Goal: Task Accomplishment & Management: Complete application form

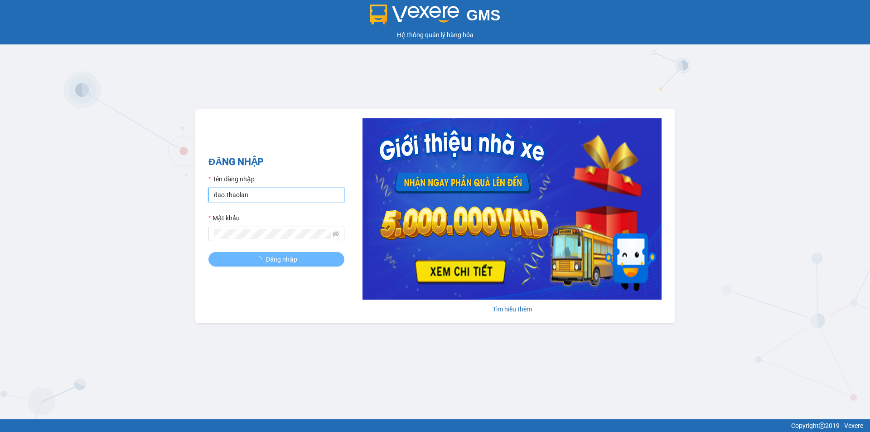
type input "y.thaolan"
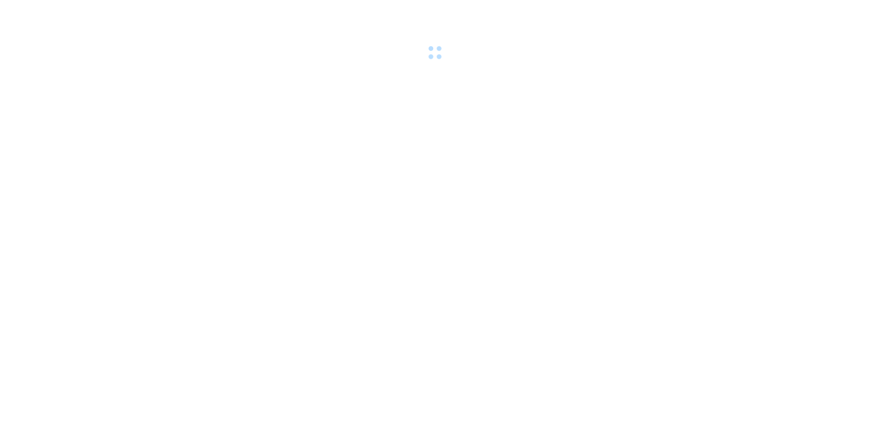
drag, startPoint x: 249, startPoint y: 192, endPoint x: 251, endPoint y: 196, distance: 4.7
click at [249, 192] on body at bounding box center [435, 216] width 870 height 432
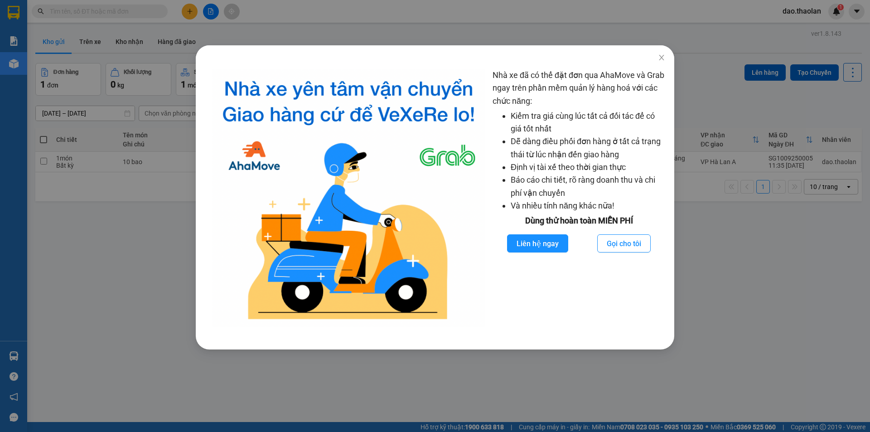
click at [135, 208] on div "Nhà xe đã có thể đặt đơn qua AhaMove và Grab ngay trên phần mềm quản lý hàng ho…" at bounding box center [435, 216] width 870 height 432
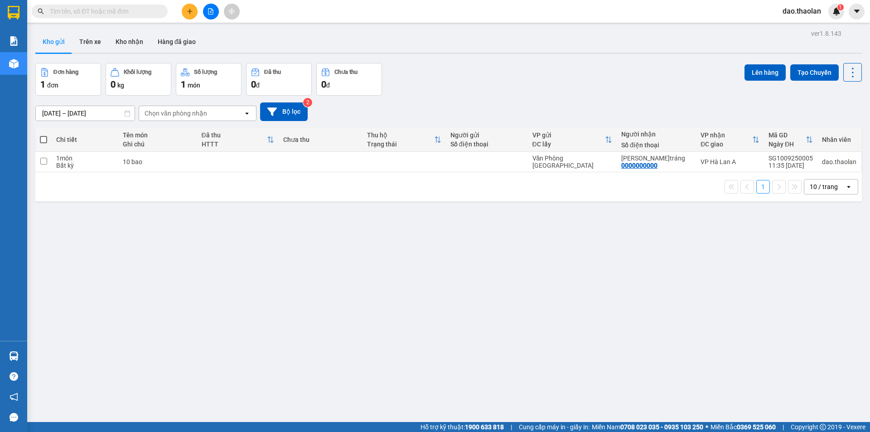
click at [184, 9] on button at bounding box center [190, 12] width 16 height 16
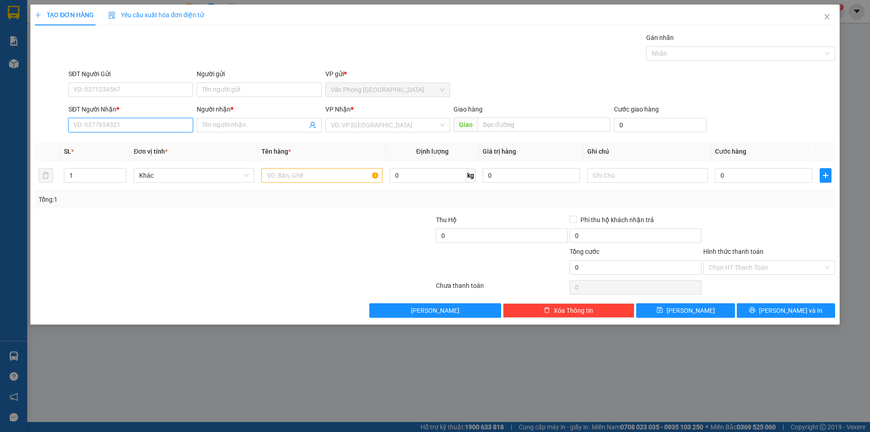
click at [149, 121] on input "SĐT Người Nhận *" at bounding box center [130, 125] width 125 height 15
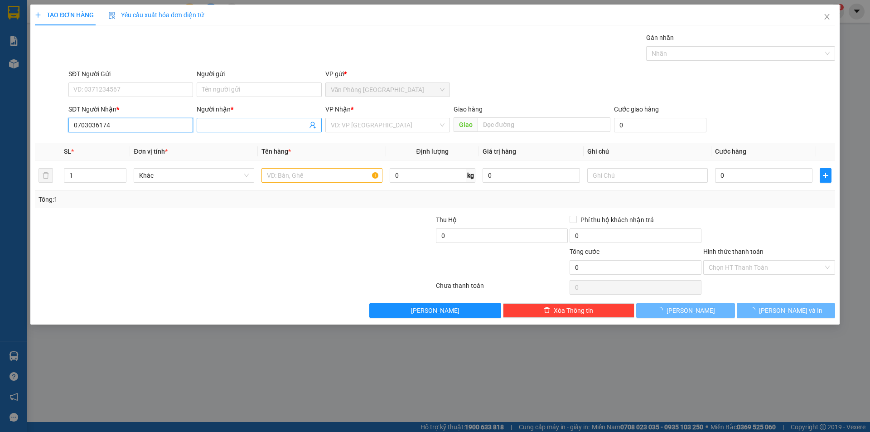
type input "0703036174"
click at [222, 125] on input "Người nhận *" at bounding box center [254, 125] width 105 height 10
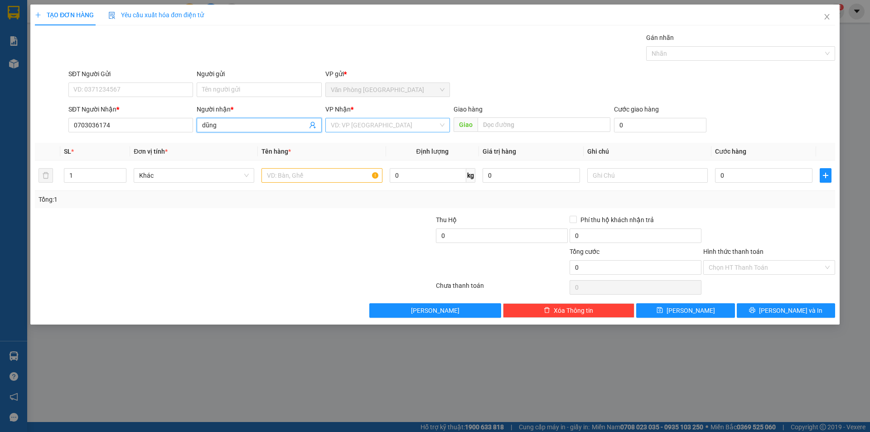
click at [330, 124] on div "VD: VP [GEOGRAPHIC_DATA]" at bounding box center [387, 125] width 125 height 15
type input "dũng"
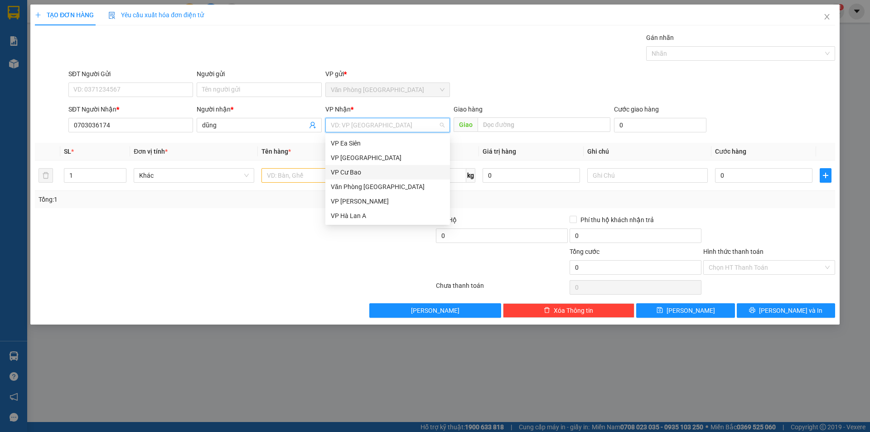
click at [362, 169] on div "VP Cư Bao" at bounding box center [388, 172] width 114 height 10
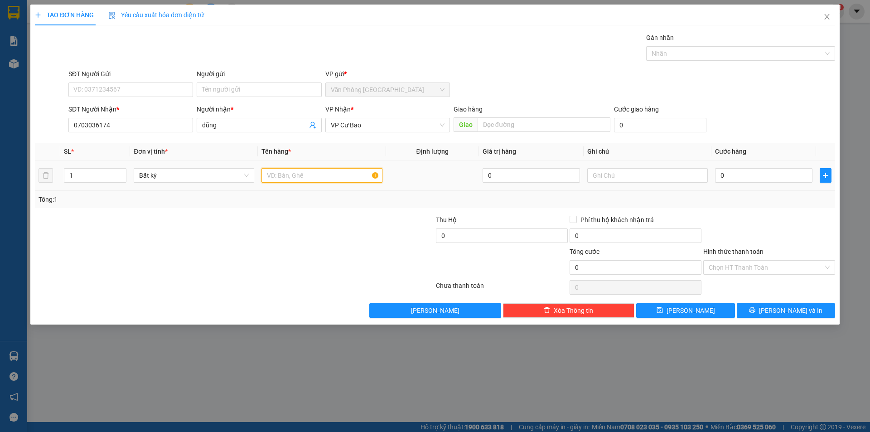
click at [323, 177] on input "text" at bounding box center [321, 175] width 121 height 15
type input "1 thùng (đồ cũ)"
click at [642, 179] on input "text" at bounding box center [647, 175] width 121 height 15
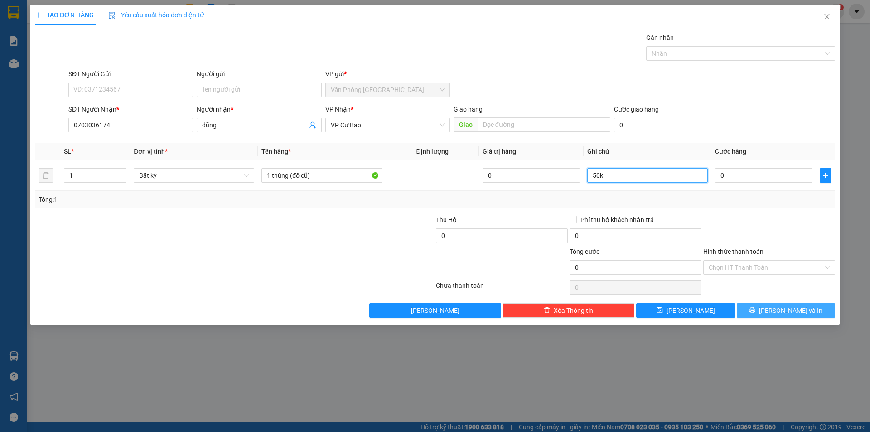
type input "50k"
click at [771, 306] on button "[PERSON_NAME] và In" at bounding box center [786, 310] width 98 height 15
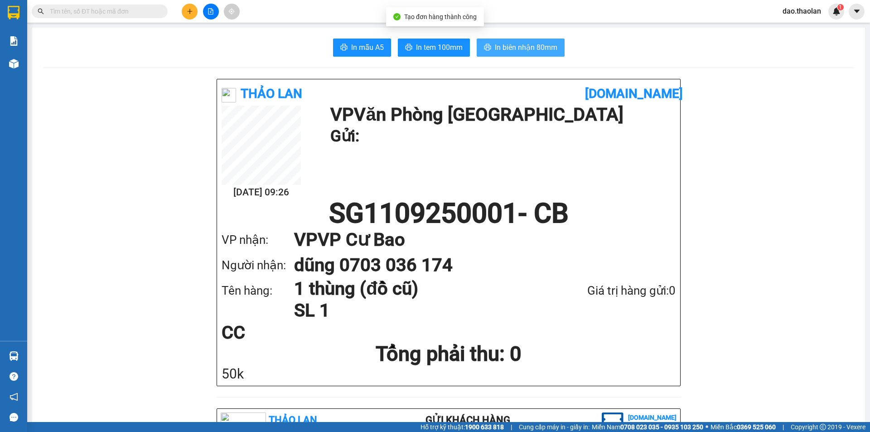
click at [545, 48] on span "In biên nhận 80mm" at bounding box center [526, 47] width 63 height 11
click at [75, 18] on span at bounding box center [100, 12] width 136 height 14
click at [80, 14] on input "text" at bounding box center [103, 11] width 107 height 10
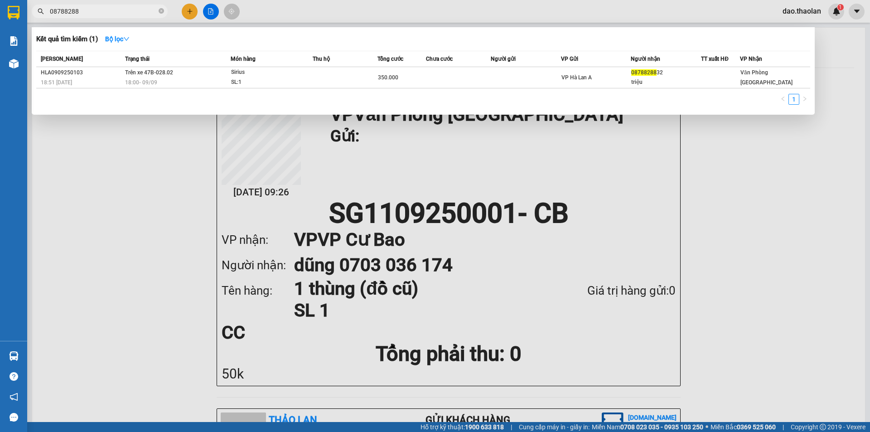
type input "08788288"
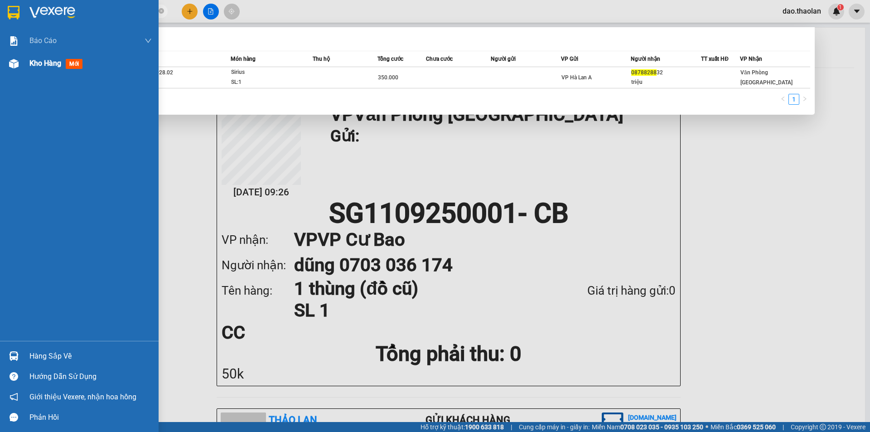
click at [26, 72] on div "Kho hàng mới" at bounding box center [79, 63] width 159 height 23
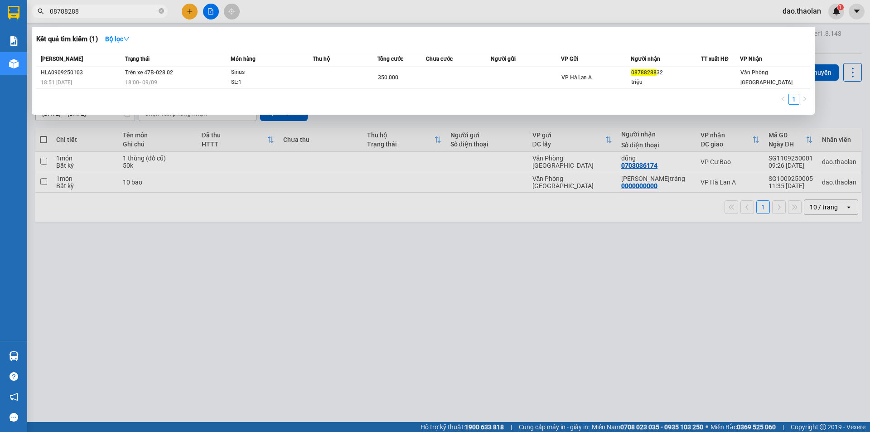
click at [493, 297] on div at bounding box center [435, 216] width 870 height 432
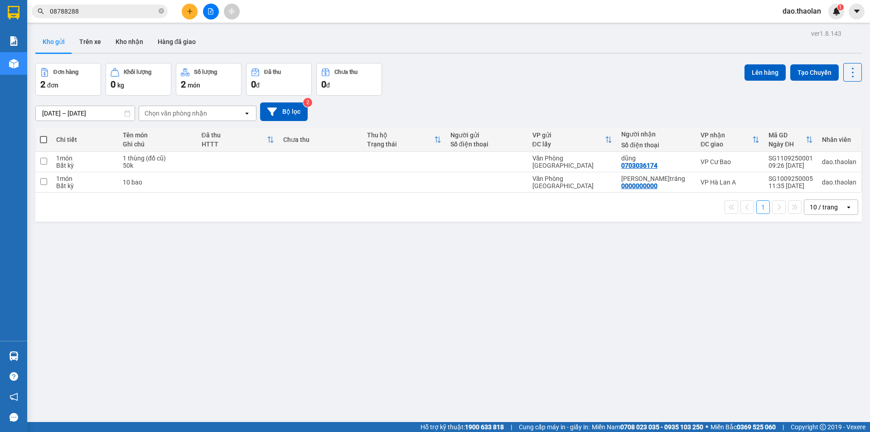
click at [191, 11] on icon "plus" at bounding box center [190, 11] width 6 height 6
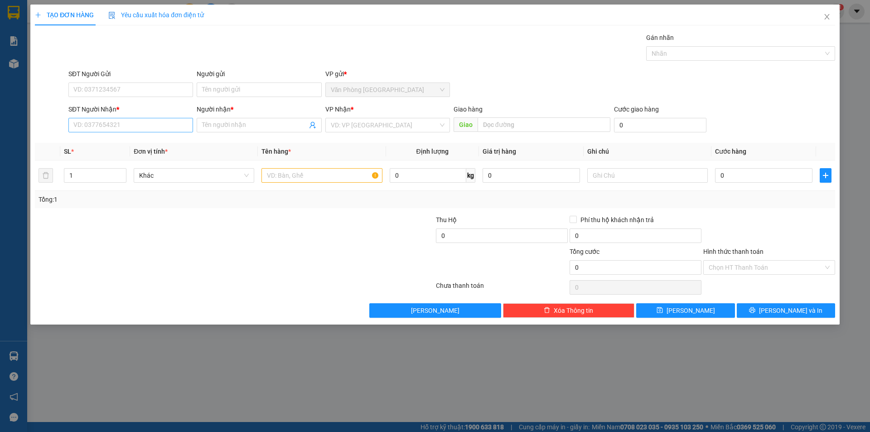
click at [115, 116] on div "SĐT Người Nhận *" at bounding box center [130, 111] width 125 height 14
click at [115, 119] on input "SĐT Người Nhận *" at bounding box center [130, 125] width 125 height 15
type input "0389009225"
click at [127, 145] on div "0389009225 - [PERSON_NAME]" at bounding box center [131, 143] width 114 height 10
type input "đức hiếu"
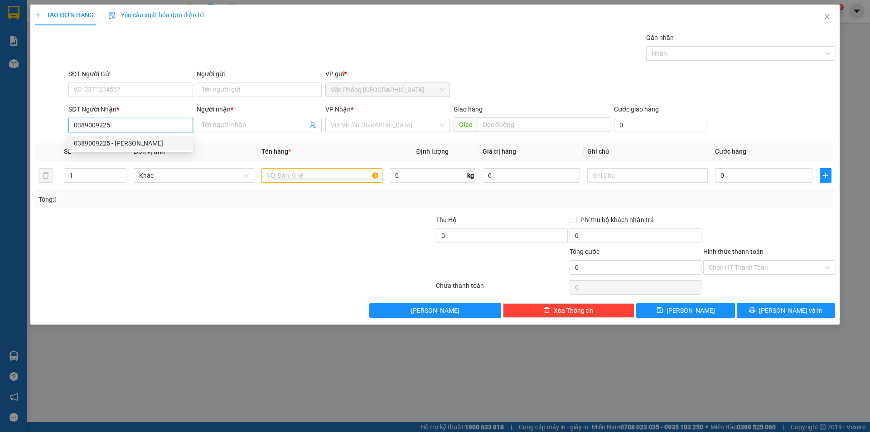
type input "Buôn Hồ"
type input "0389009225"
drag, startPoint x: 303, startPoint y: 167, endPoint x: 305, endPoint y: 176, distance: 9.3
click at [305, 176] on div at bounding box center [321, 175] width 121 height 18
click at [305, 176] on input "text" at bounding box center [321, 175] width 121 height 15
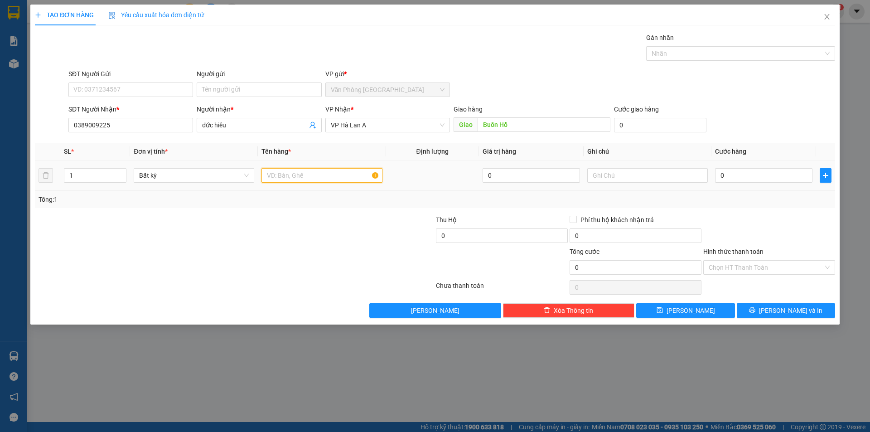
click at [305, 176] on input "text" at bounding box center [321, 175] width 121 height 15
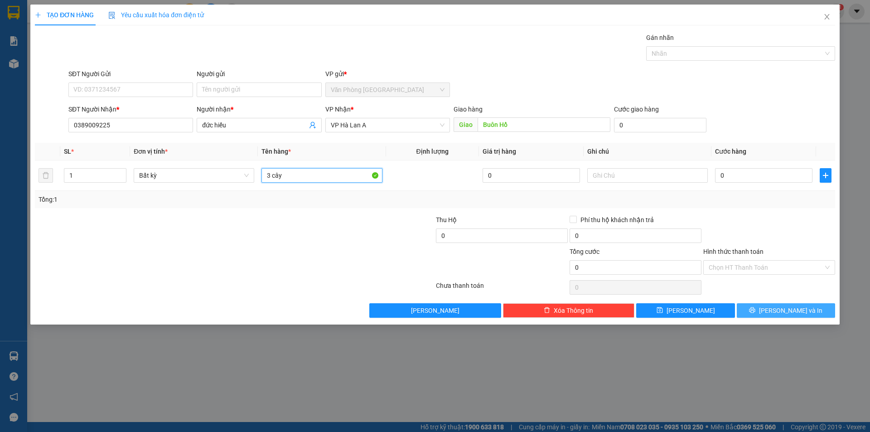
type input "3 cây"
click at [756, 304] on button "[PERSON_NAME] và In" at bounding box center [786, 310] width 98 height 15
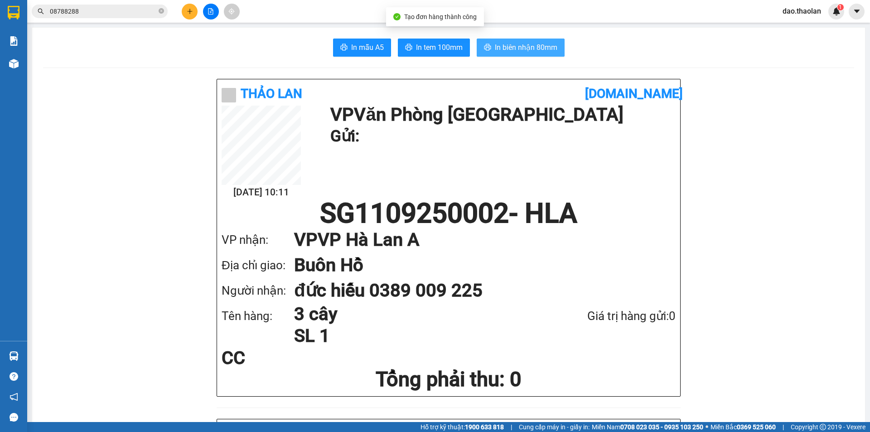
drag, startPoint x: 511, startPoint y: 45, endPoint x: 573, endPoint y: 269, distance: 232.4
click at [511, 45] on span "In biên nhận 80mm" at bounding box center [526, 47] width 63 height 11
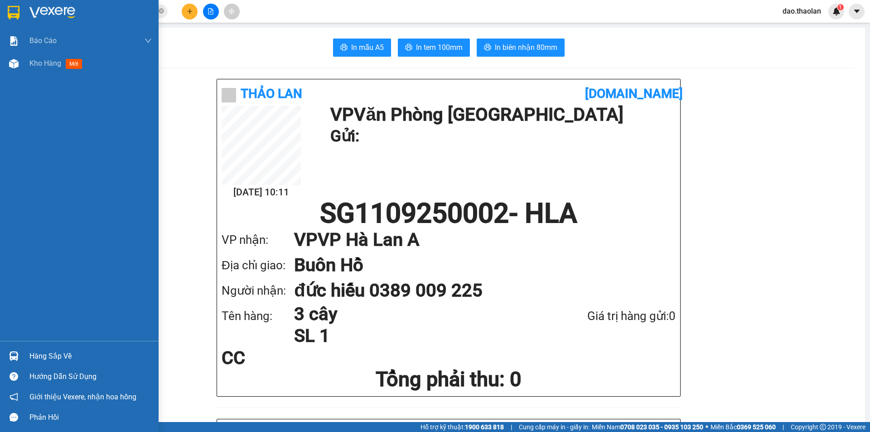
click at [28, 65] on div "Kho hàng mới" at bounding box center [79, 63] width 159 height 23
